Goal: Communication & Community: Answer question/provide support

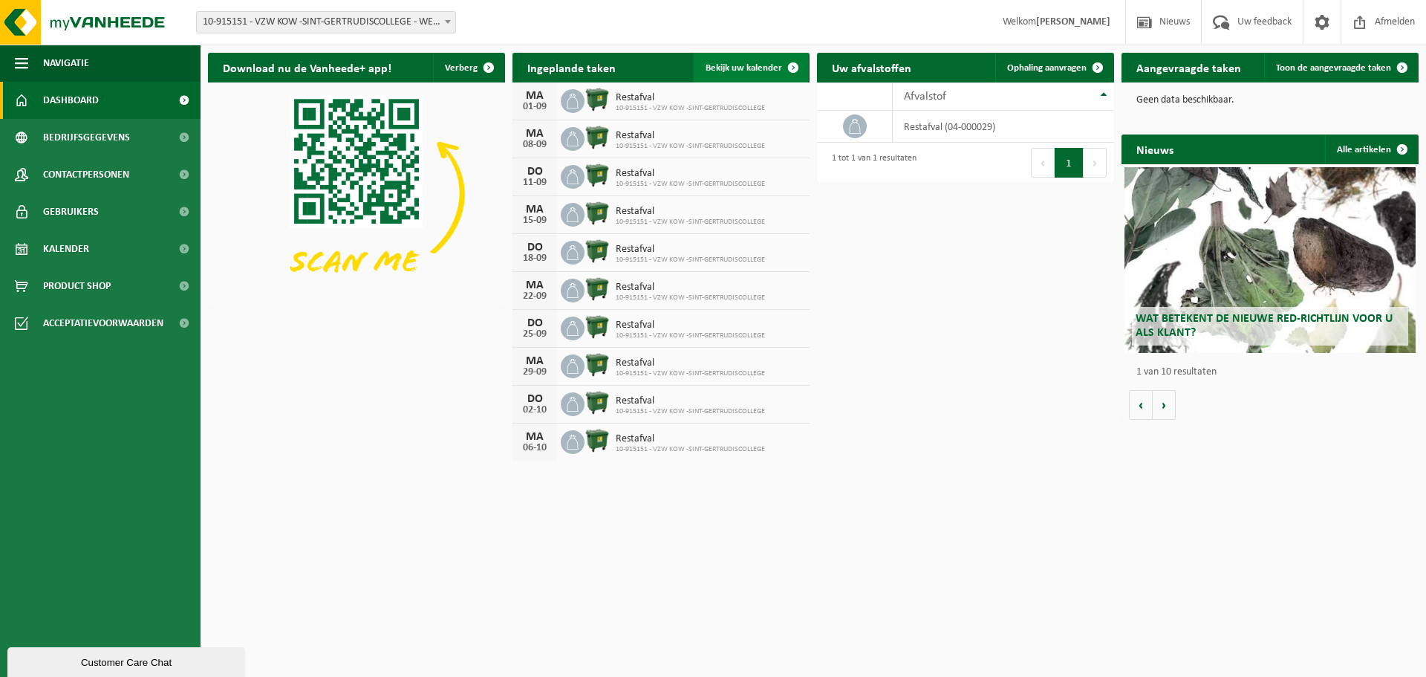
click at [718, 61] on link "Bekijk uw kalender" at bounding box center [751, 68] width 114 height 30
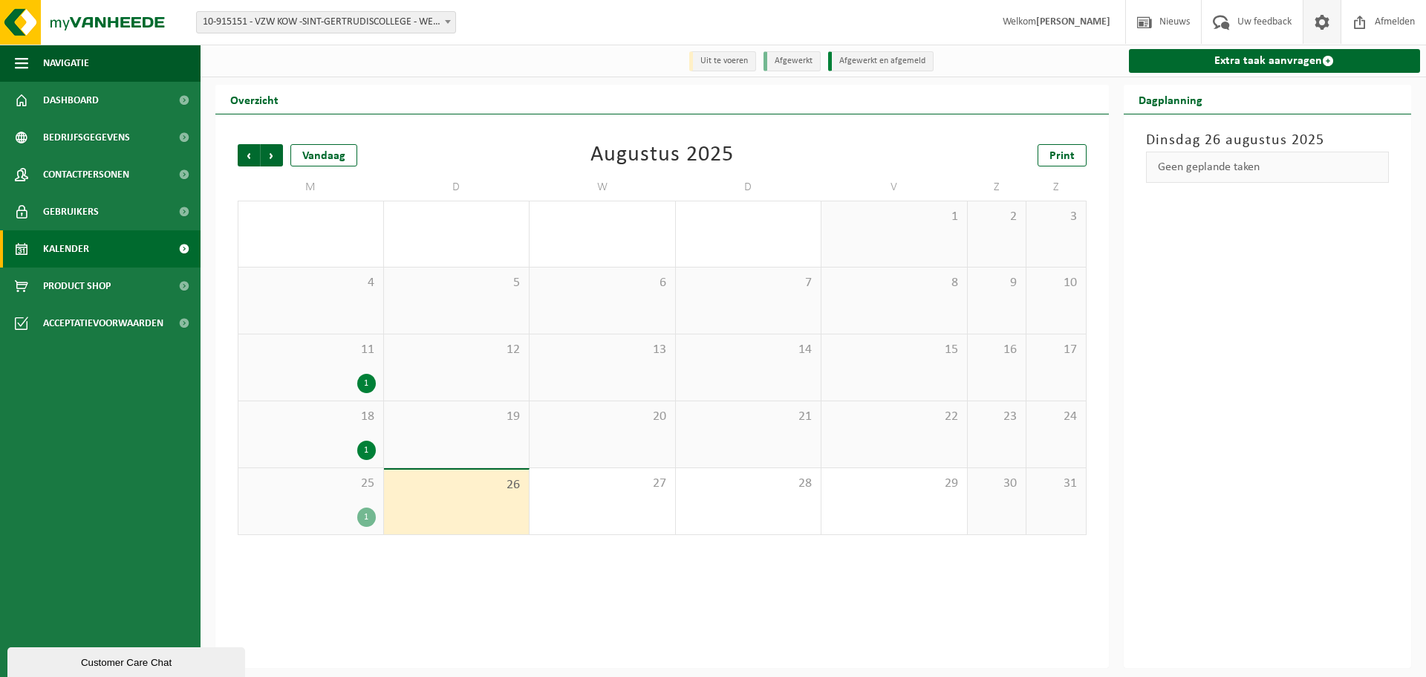
click at [1321, 24] on span at bounding box center [1322, 22] width 22 height 44
click at [1327, 19] on span at bounding box center [1322, 22] width 22 height 44
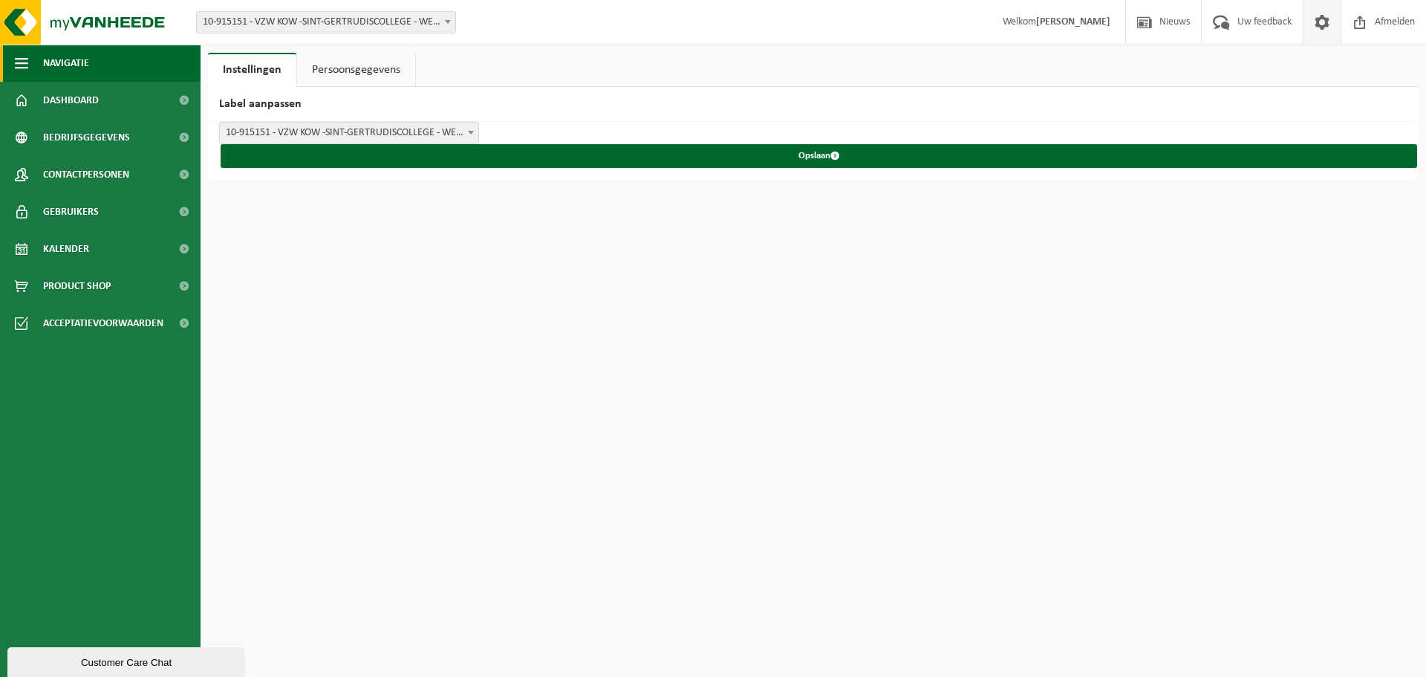
click at [72, 63] on span "Navigatie" at bounding box center [66, 63] width 46 height 37
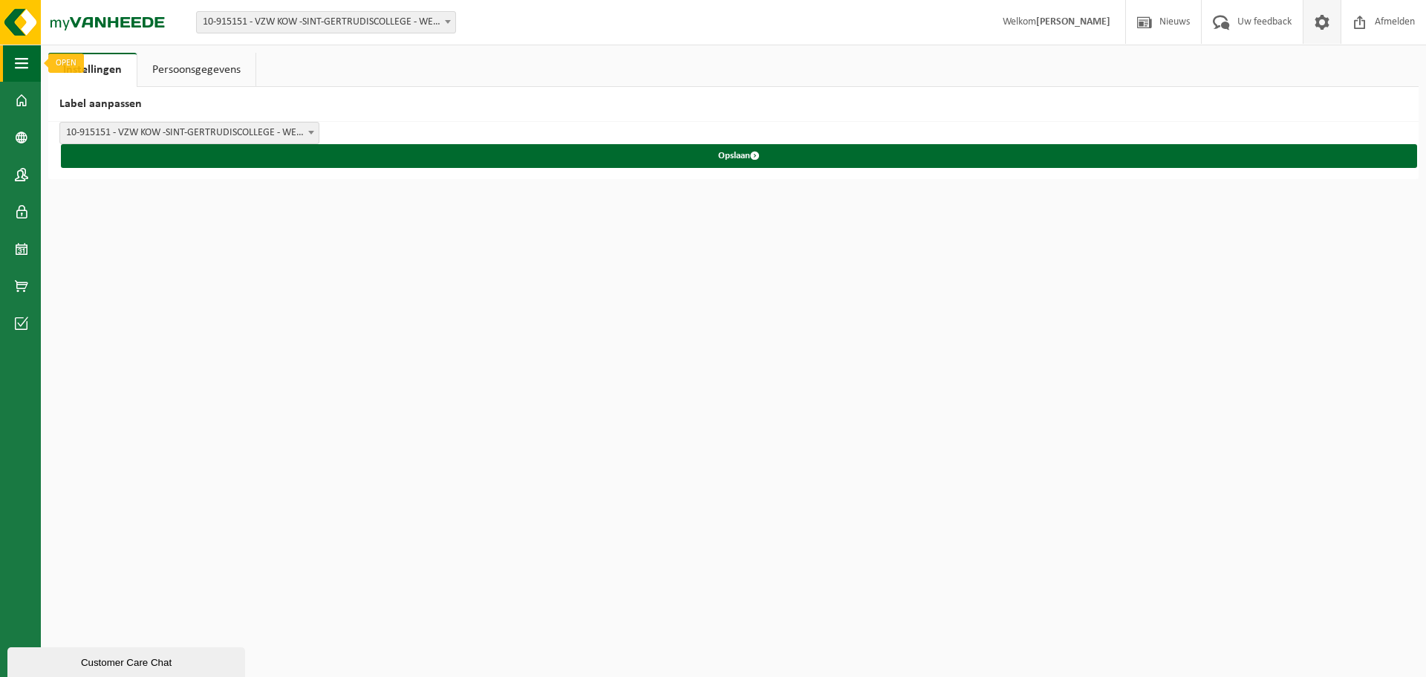
click at [7, 67] on button "Navigatie" at bounding box center [20, 63] width 41 height 37
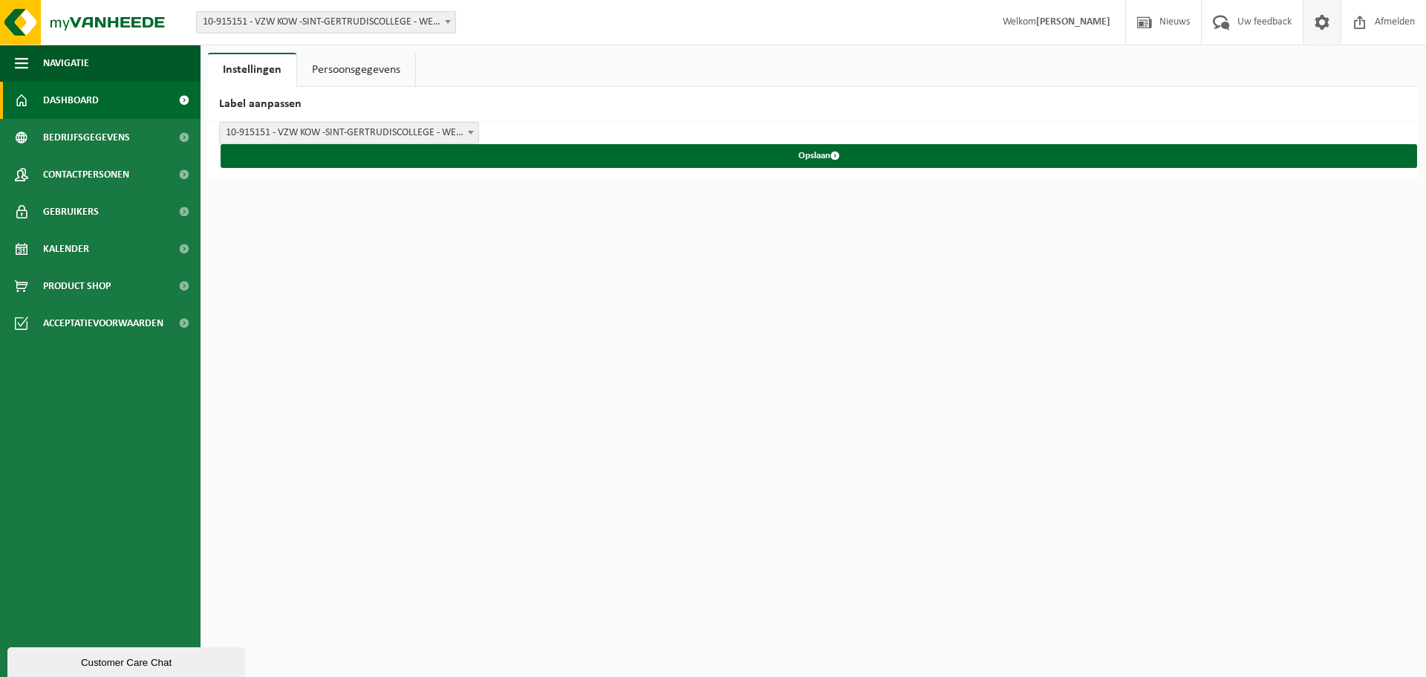
click at [75, 92] on span "Dashboard" at bounding box center [71, 100] width 56 height 37
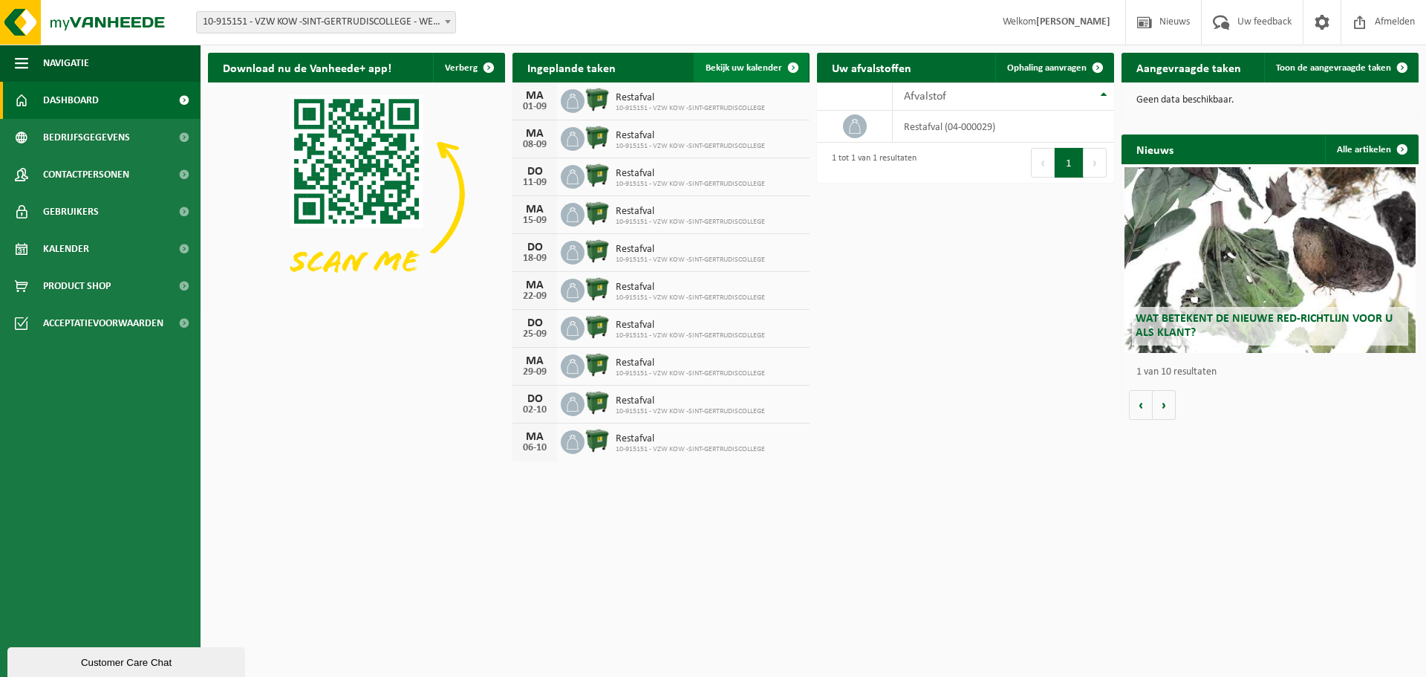
click at [786, 66] on span at bounding box center [793, 68] width 30 height 30
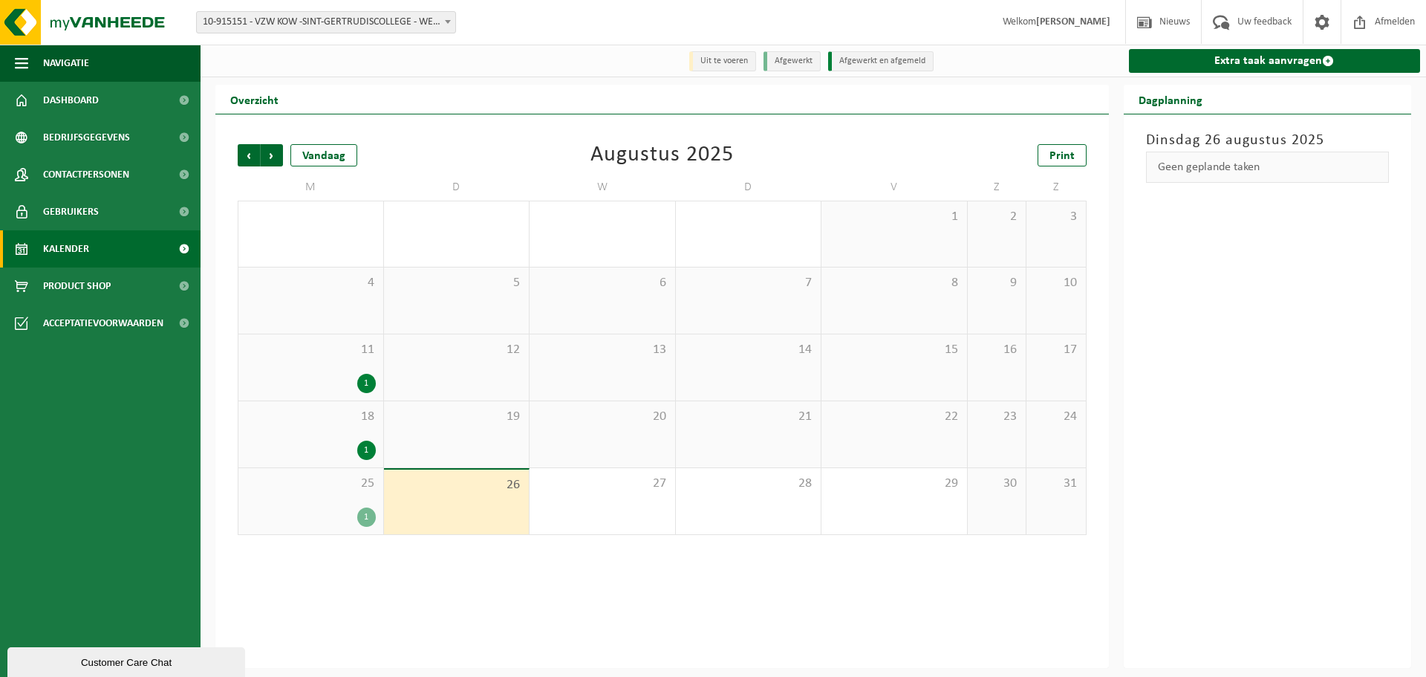
click at [104, 661] on div "Customer Care Chat" at bounding box center [126, 662] width 215 height 11
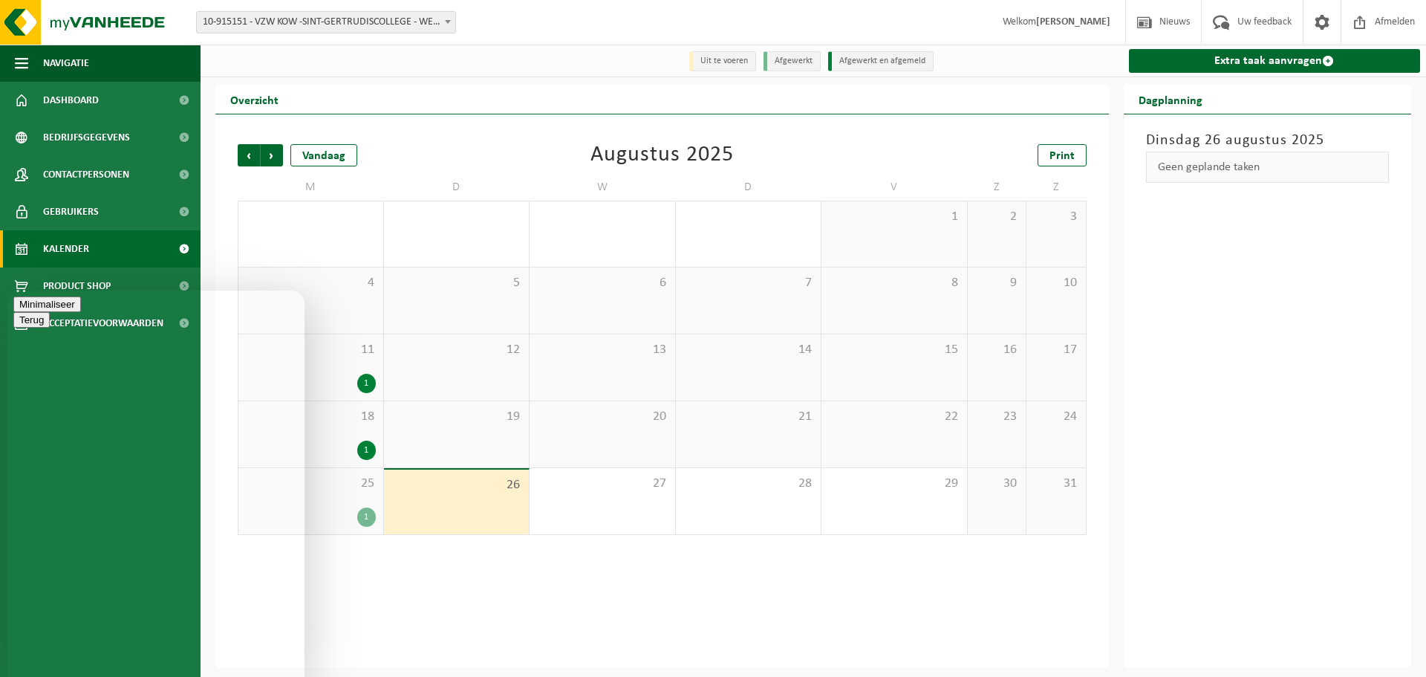
click at [7, 290] on div "Beoordeel deze chat Upload bestand Emoji invoeren" at bounding box center [7, 290] width 0 height 0
click at [7, 290] on textarea at bounding box center [7, 290] width 0 height 0
type textarea "Beste De ophaling van 28/08 werd geannuleerd door ons. Echter zou deze opnieuw …"
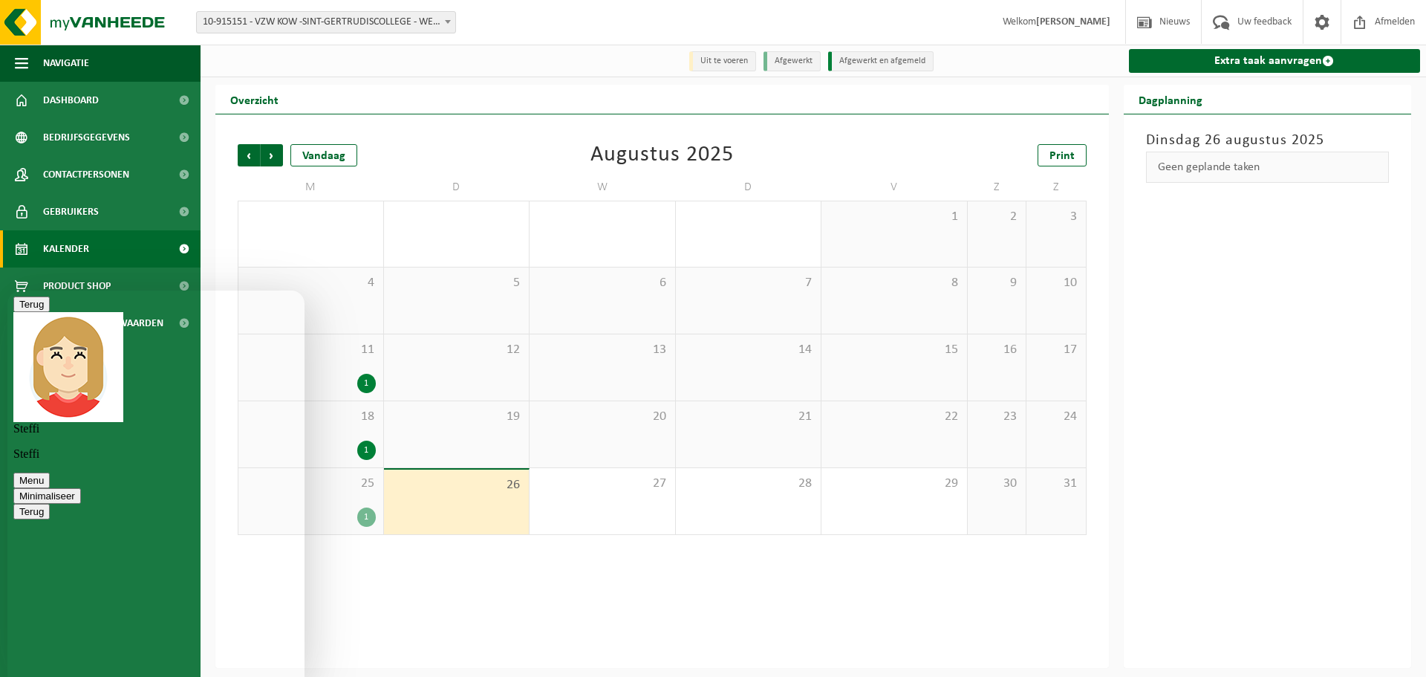
scroll to position [17, 0]
click at [7, 290] on div "Beoordeel deze chat Upload bestand Emoji invoeren" at bounding box center [7, 290] width 0 height 0
click at [7, 290] on textarea at bounding box center [7, 290] width 0 height 0
type textarea "ja inderdaad"
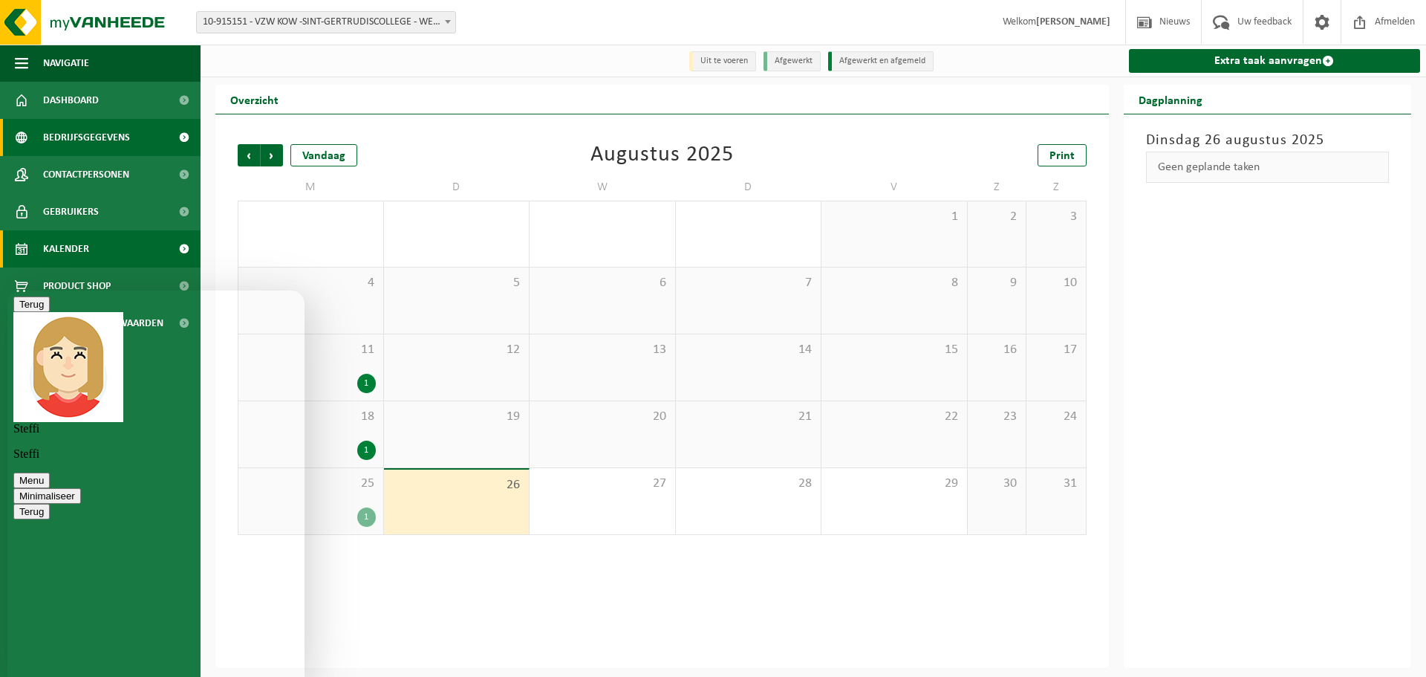
scroll to position [188, 0]
click at [7, 290] on textarea at bounding box center [7, 290] width 0 height 0
type textarea "Perfect! Veel dank"
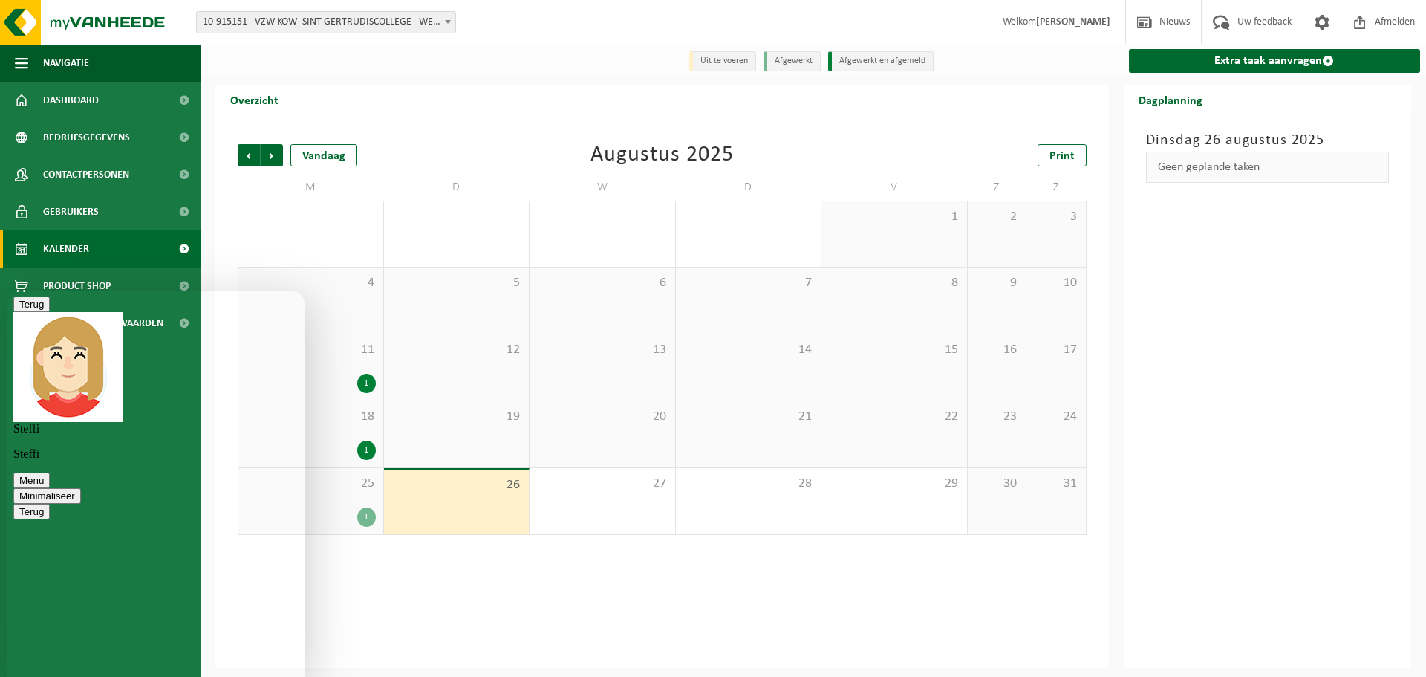
scroll to position [238, 0]
click at [362, 514] on div "1" at bounding box center [366, 516] width 19 height 19
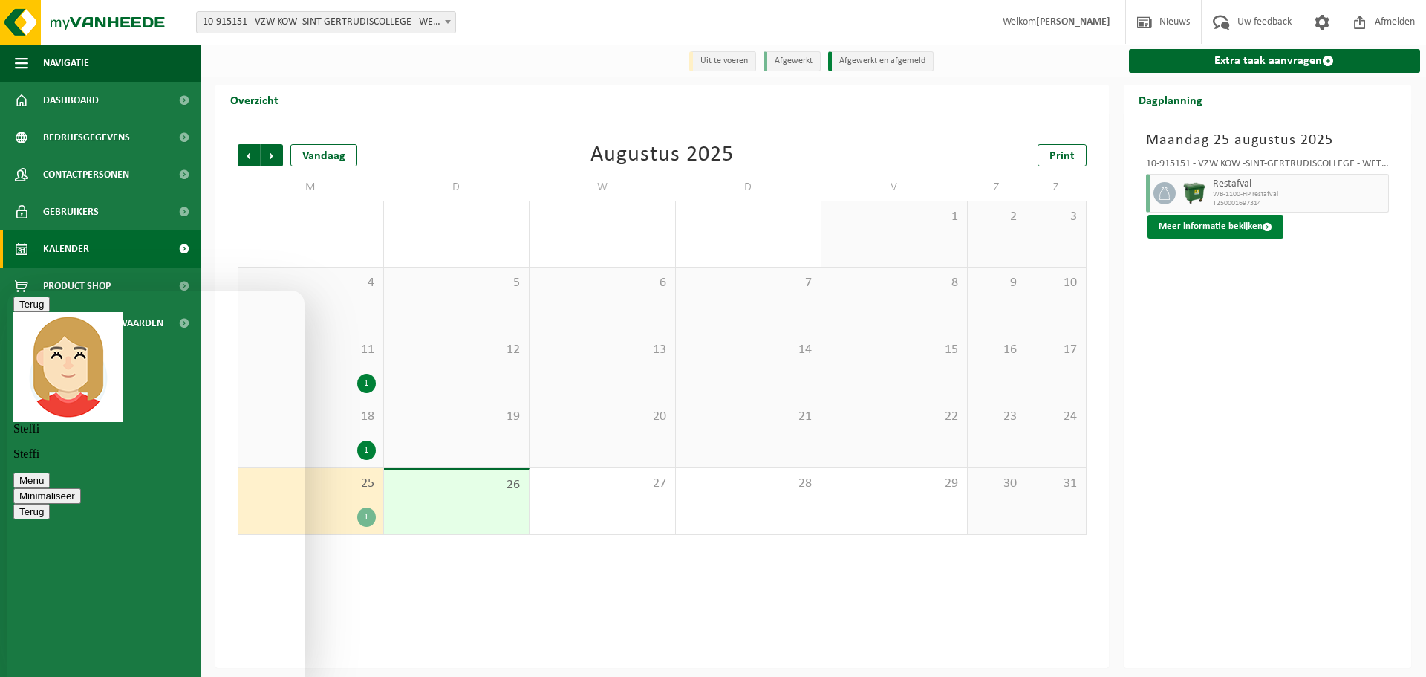
click at [1227, 224] on button "Meer informatie bekijken" at bounding box center [1216, 227] width 136 height 24
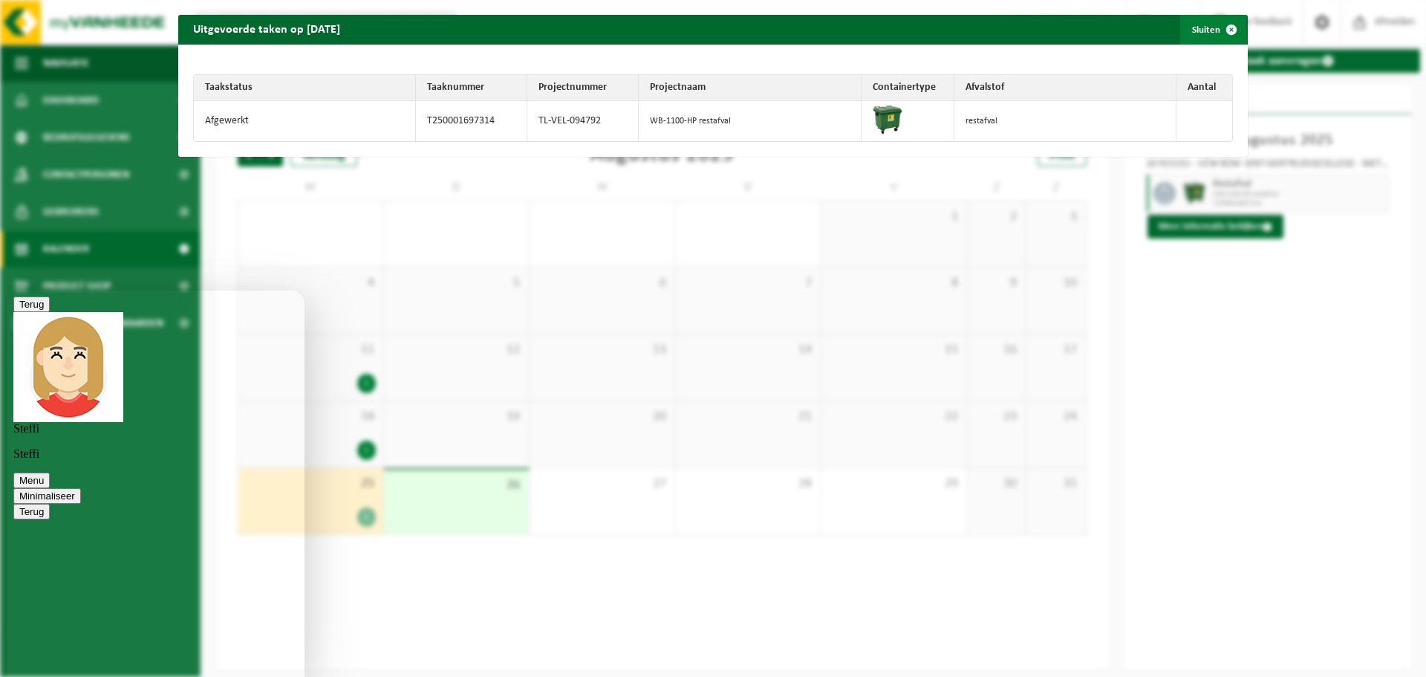
click at [1192, 27] on button "Sluiten" at bounding box center [1213, 30] width 66 height 30
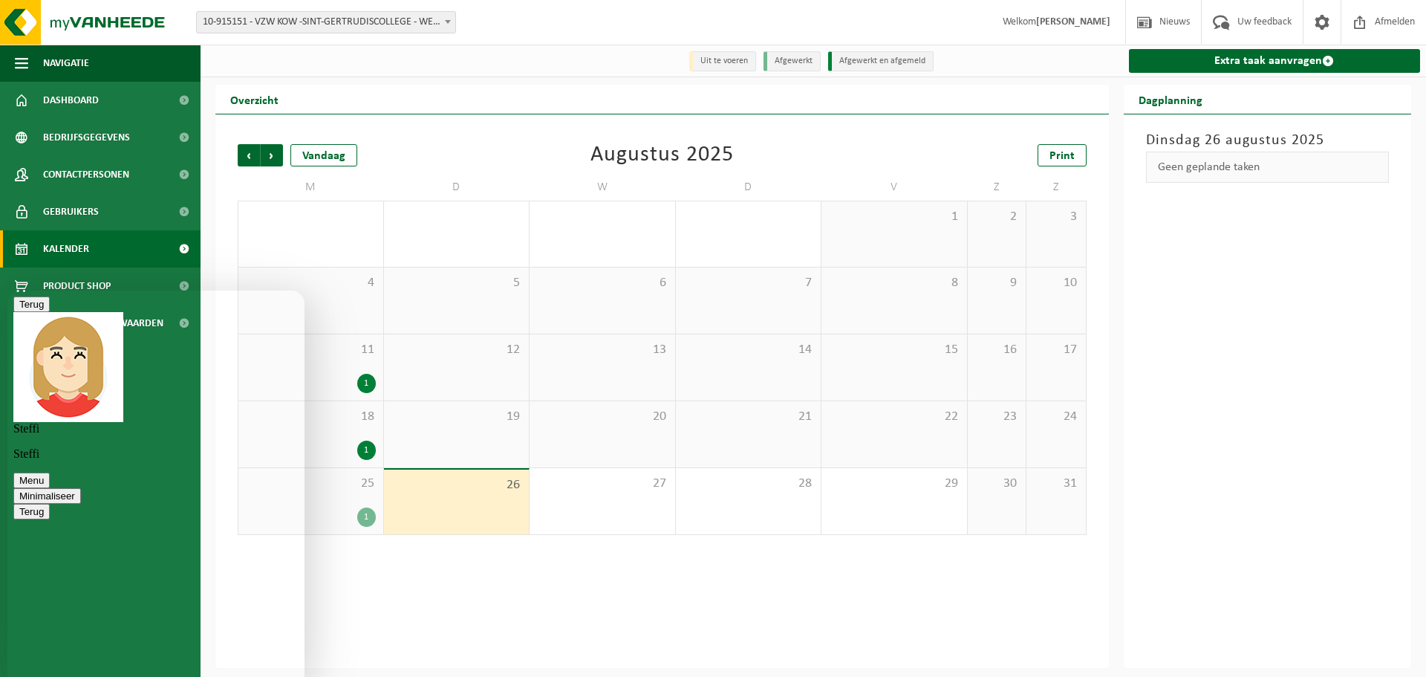
scroll to position [238, 0]
click at [81, 488] on button "Minimaliseer" at bounding box center [47, 496] width 68 height 16
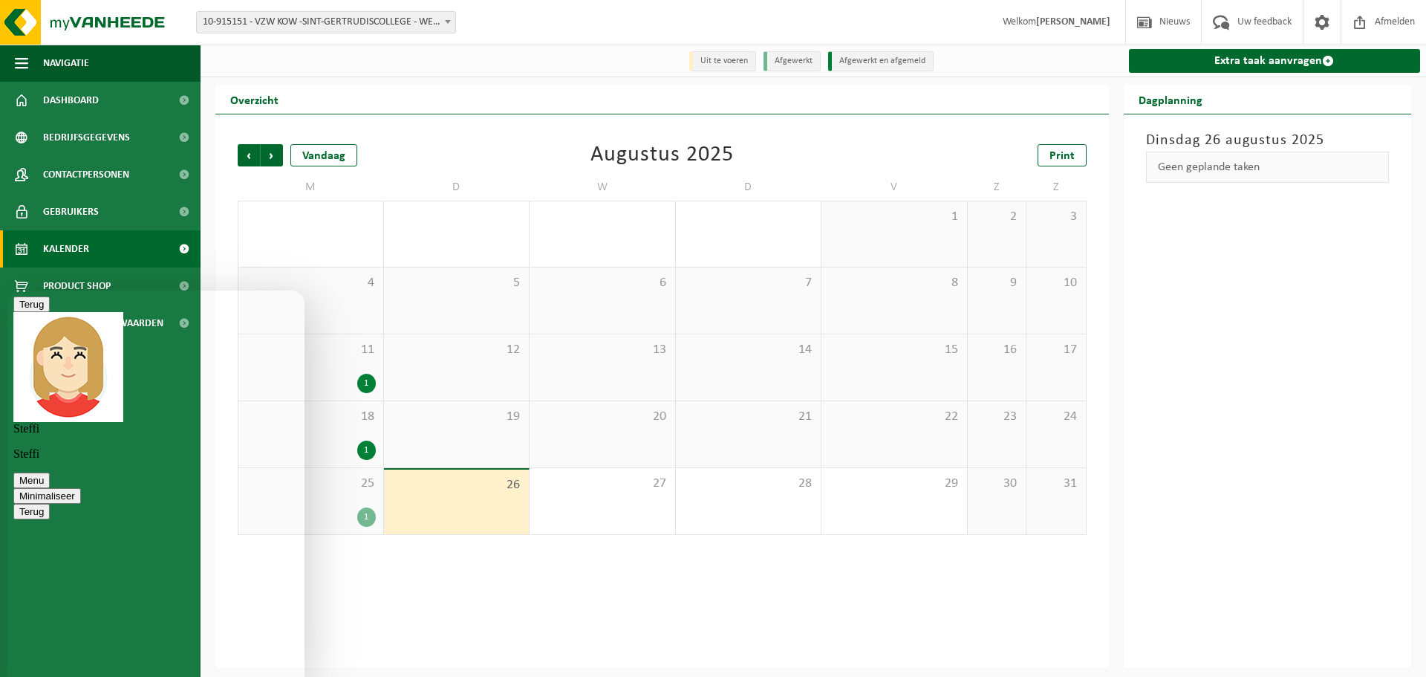
scroll to position [305, 0]
click at [7, 290] on div "Beoordeel deze chat Upload bestand Emoji invoeren" at bounding box center [7, 290] width 0 height 0
click at [7, 290] on textarea at bounding box center [7, 290] width 0 height 0
type textarea "Voor u ook"
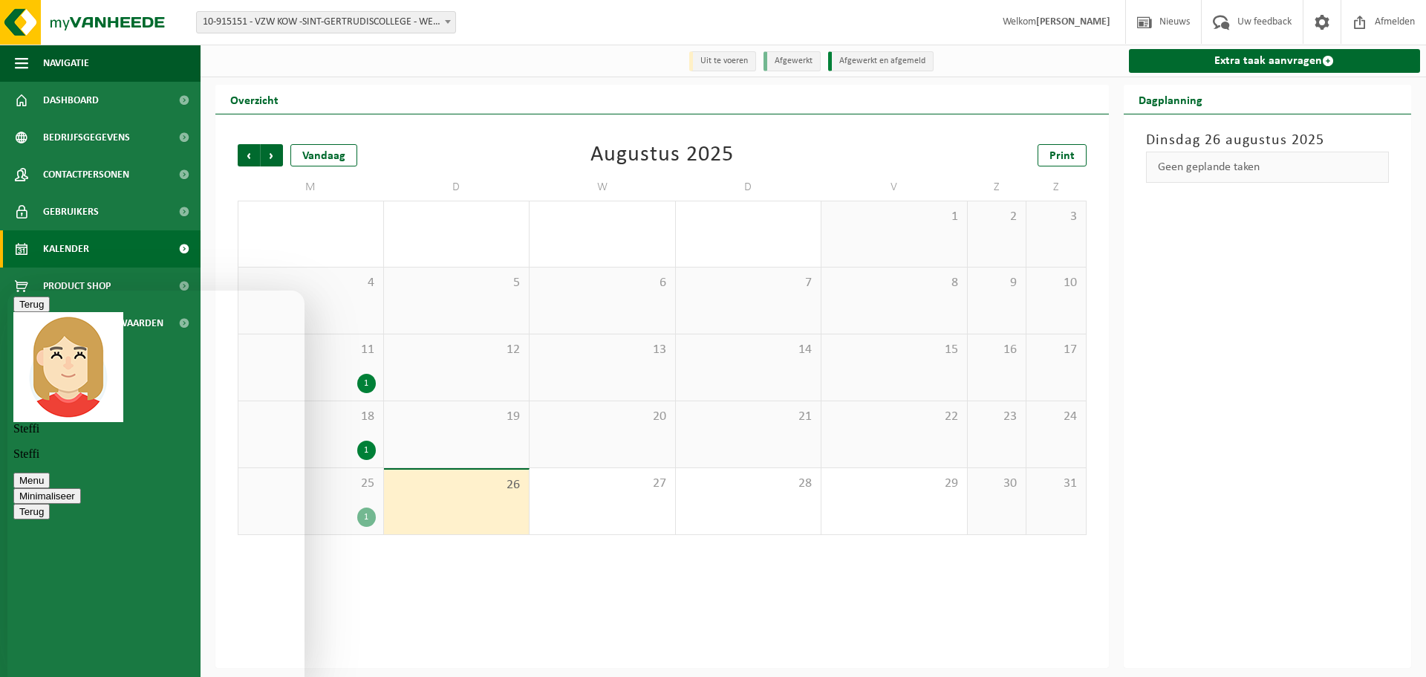
click at [81, 488] on button "Minimaliseer" at bounding box center [47, 496] width 68 height 16
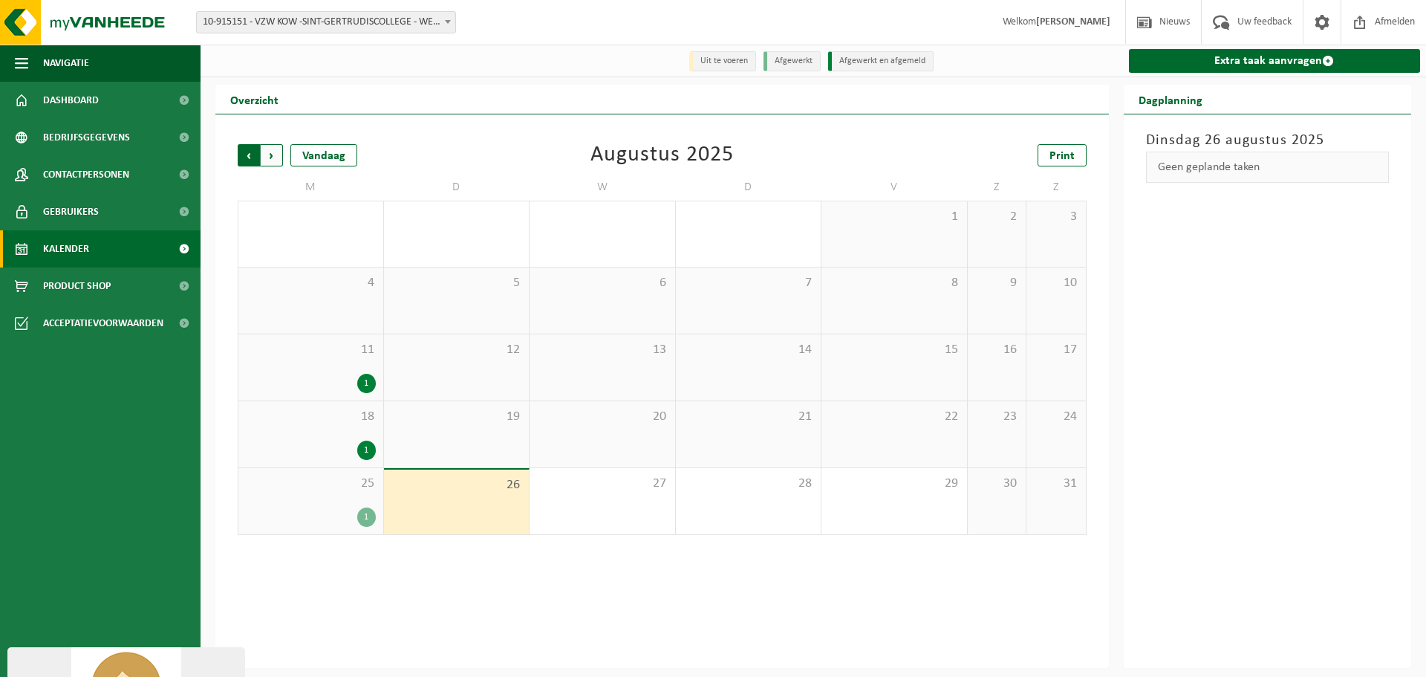
click at [267, 163] on span "Volgende" at bounding box center [272, 155] width 22 height 22
